Goal: Check status: Check status

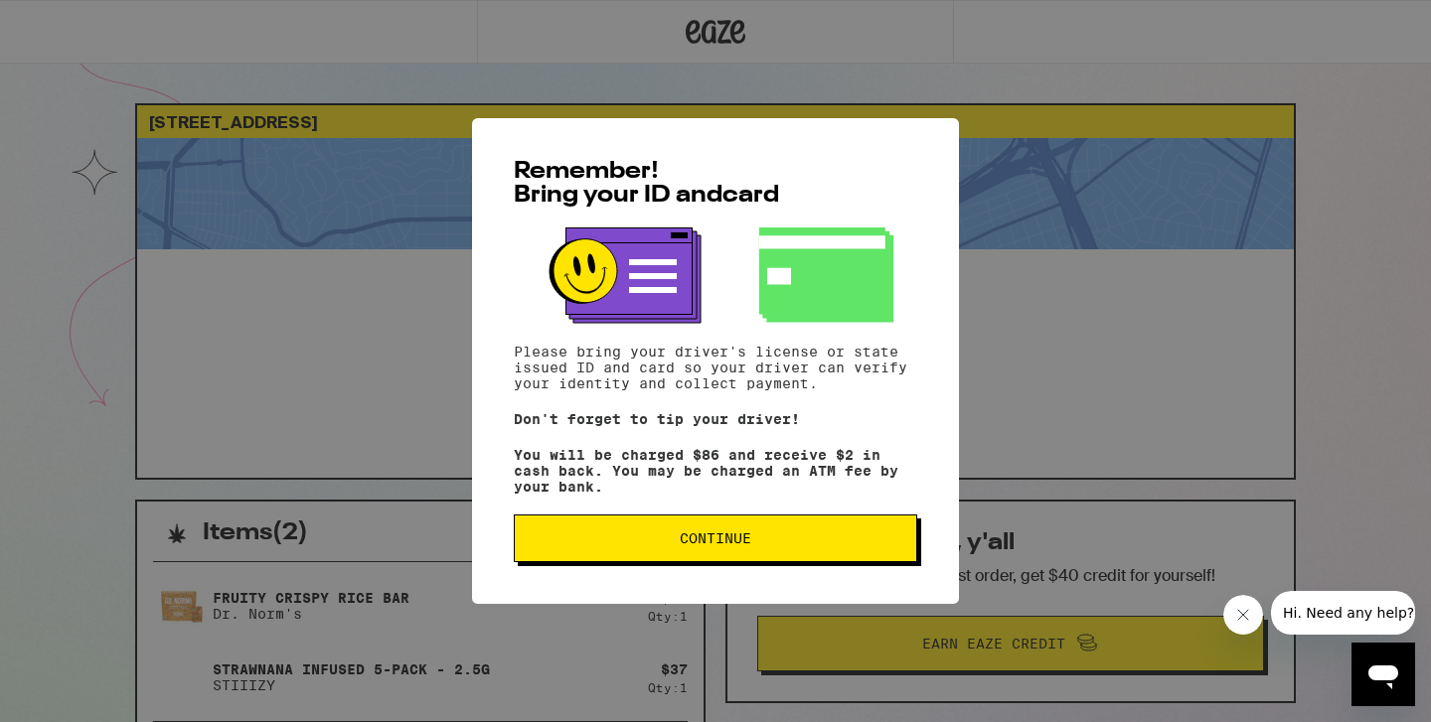
click at [854, 556] on button "Continue" at bounding box center [715, 539] width 403 height 48
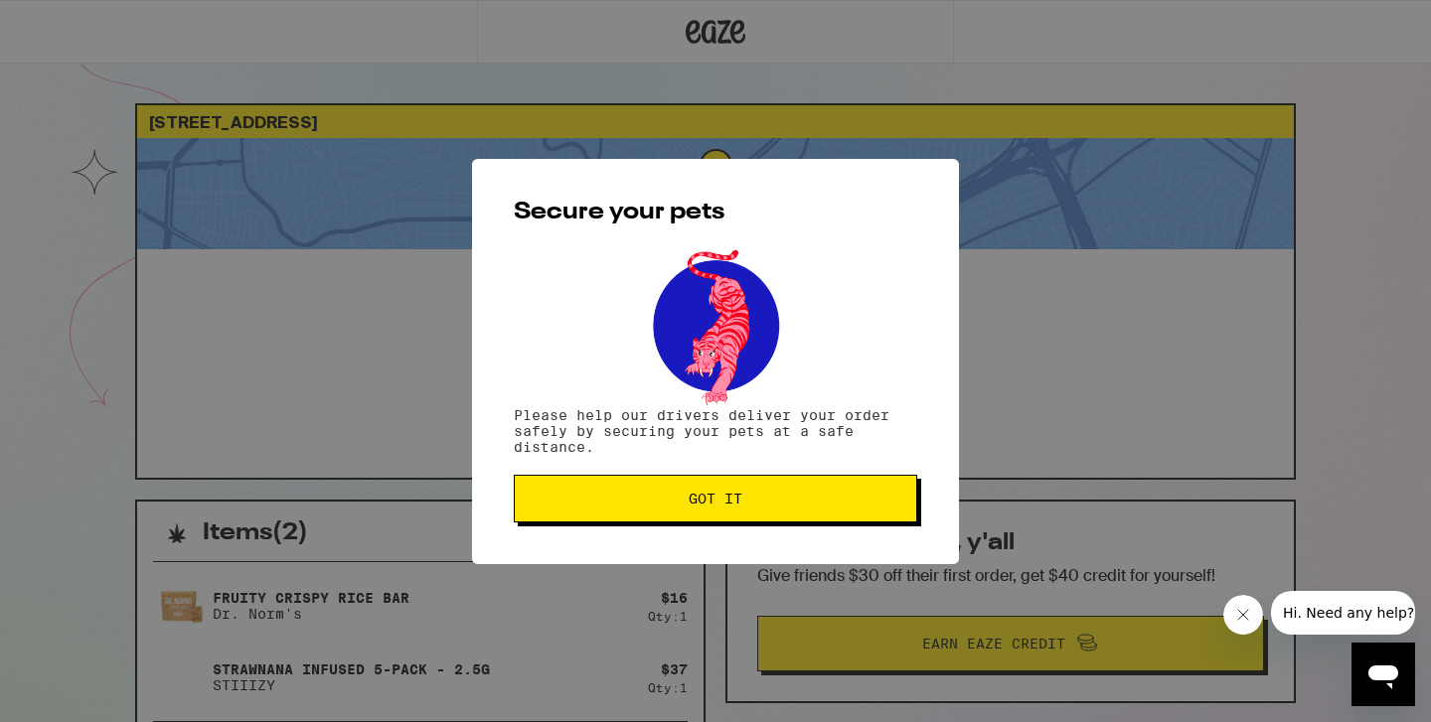
click at [829, 493] on button "Got it" at bounding box center [715, 499] width 403 height 48
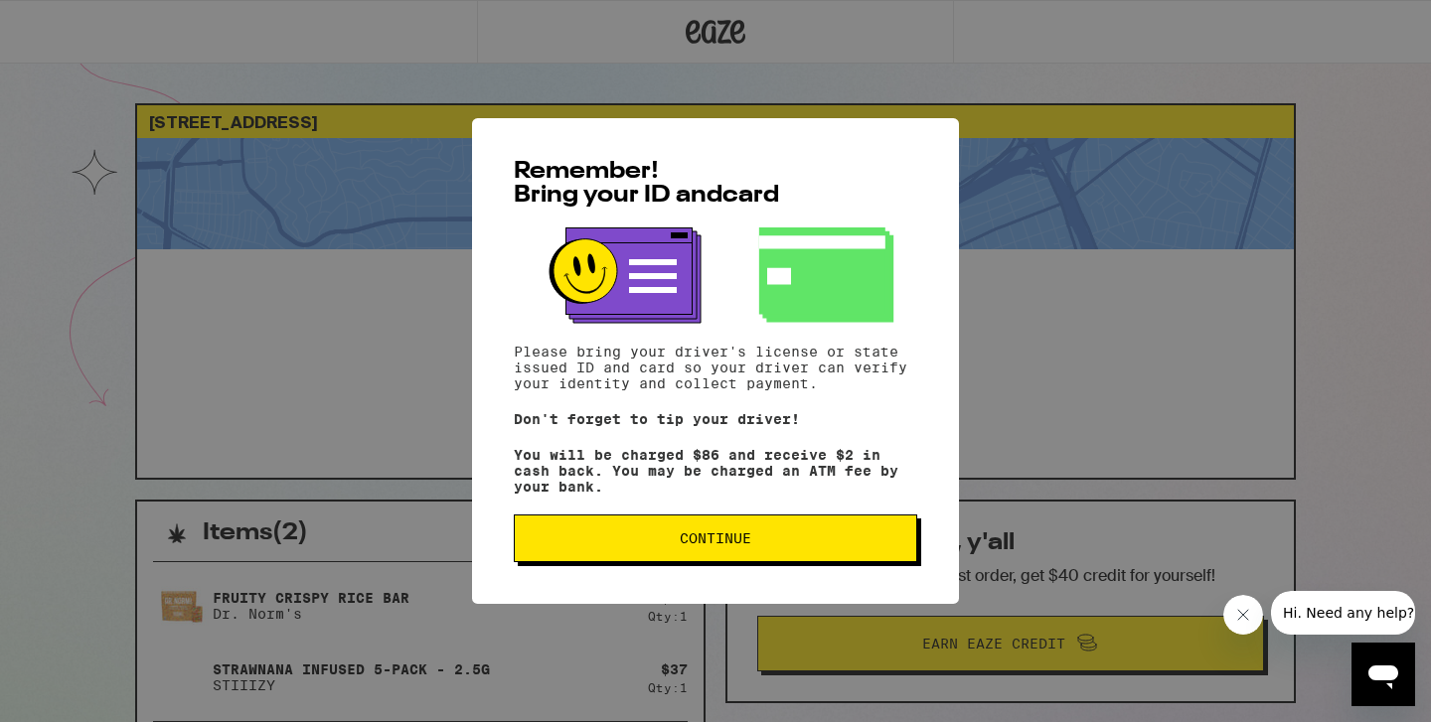
click at [840, 559] on button "Continue" at bounding box center [715, 539] width 403 height 48
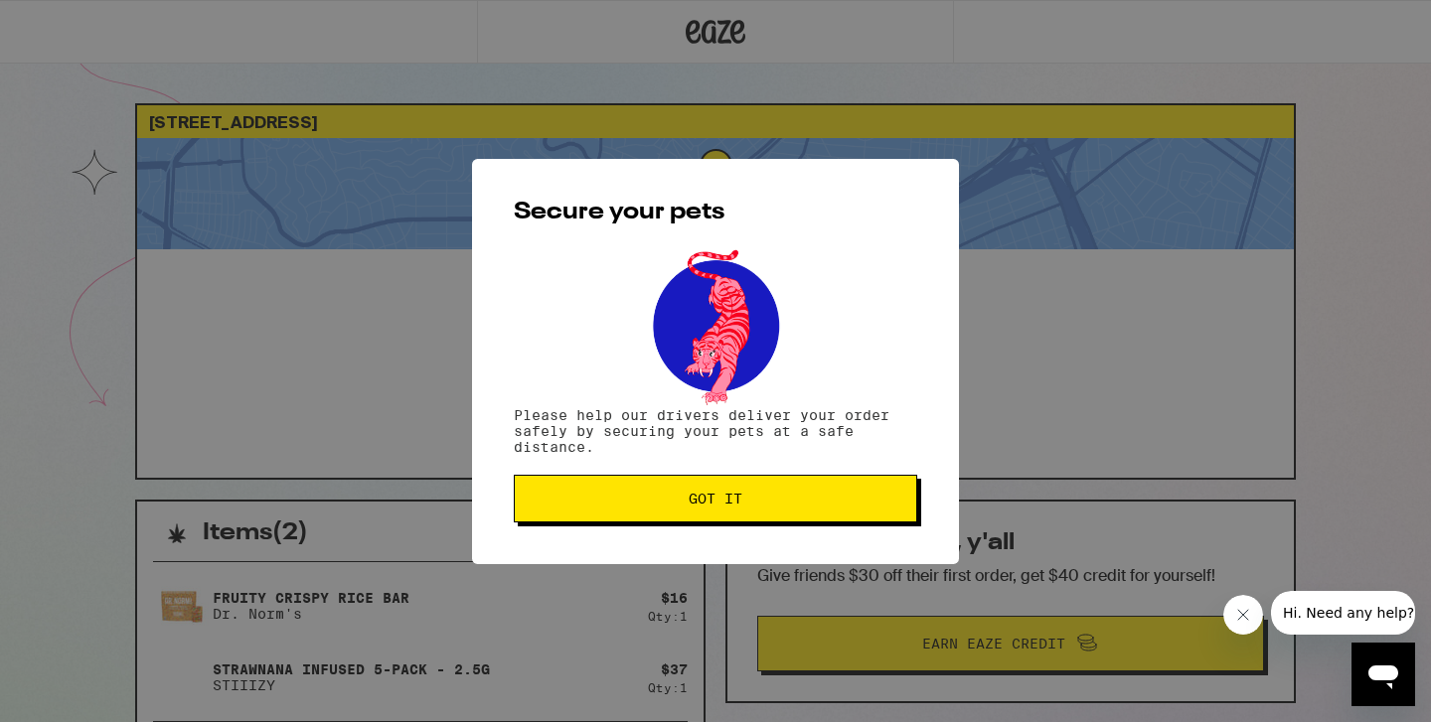
click at [839, 496] on span "Got it" at bounding box center [716, 499] width 370 height 14
